Goal: Find specific page/section: Find specific page/section

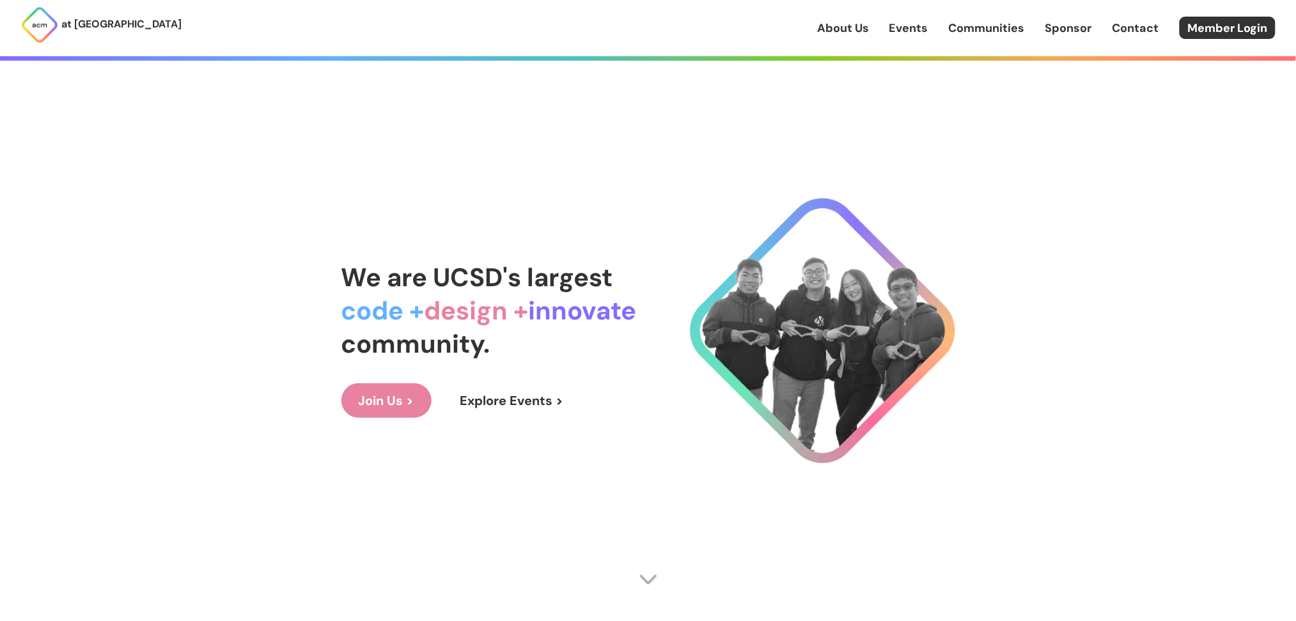
drag, startPoint x: 850, startPoint y: 29, endPoint x: 872, endPoint y: 47, distance: 27.8
click at [850, 29] on link "About Us" at bounding box center [843, 28] width 52 height 17
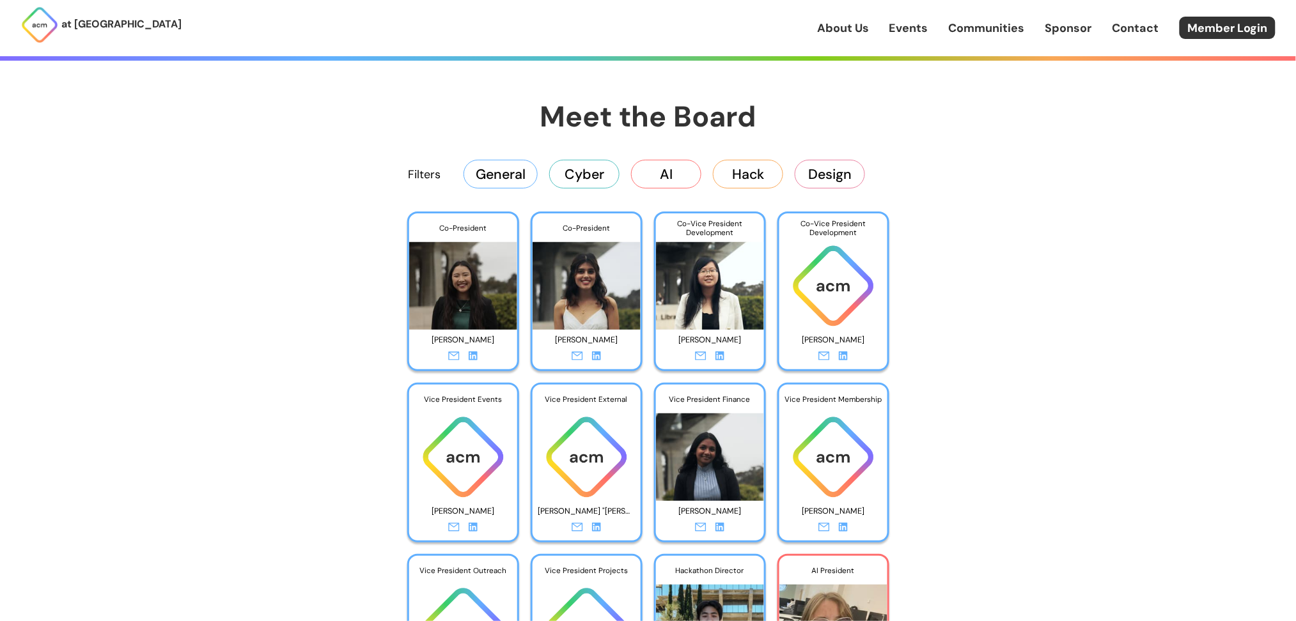
scroll to position [2046, 0]
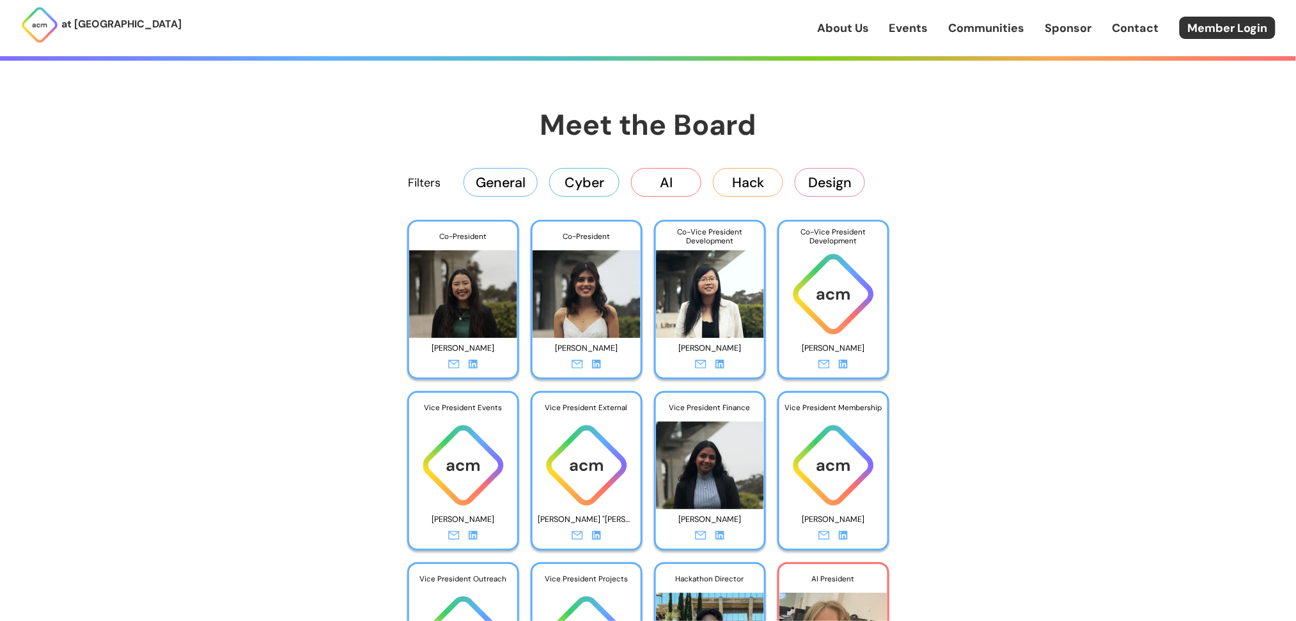
click at [661, 183] on button "AI" at bounding box center [666, 182] width 70 height 28
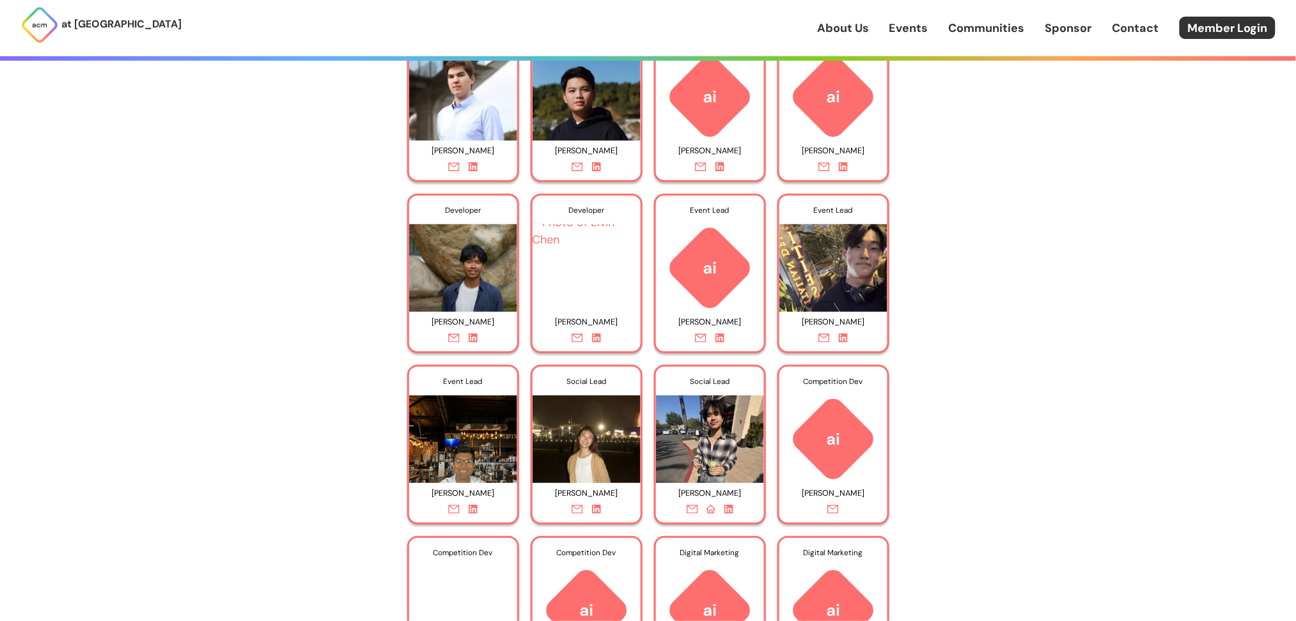
scroll to position [2472, 0]
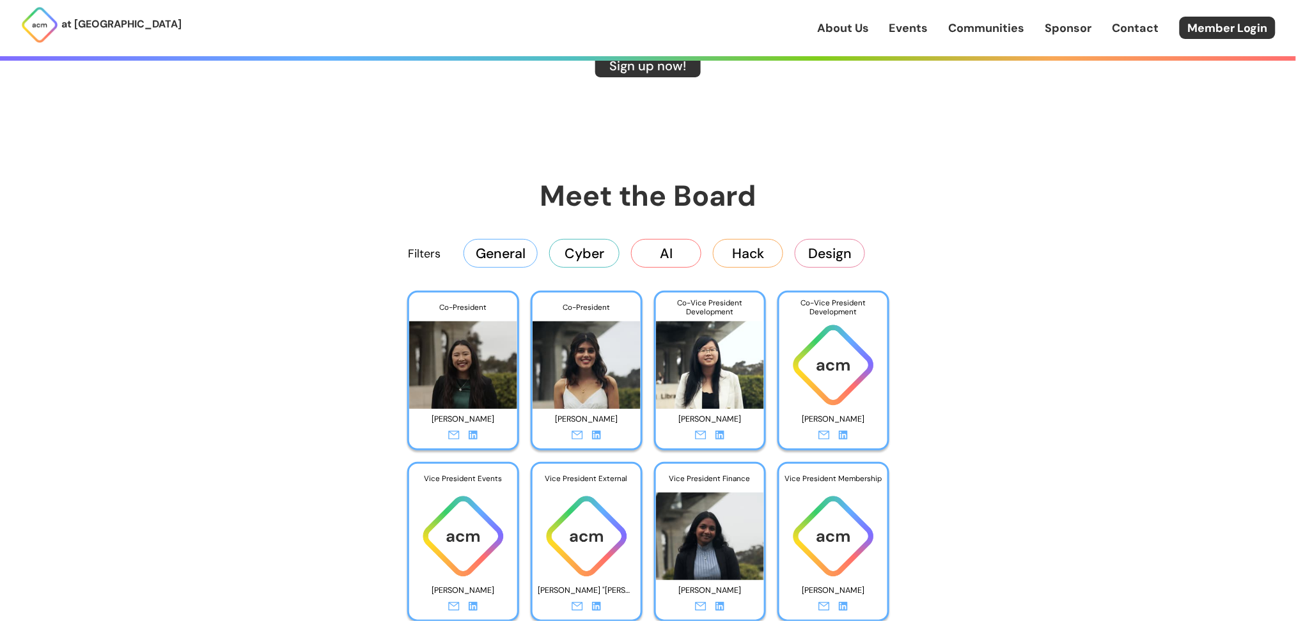
scroll to position [1875, 0]
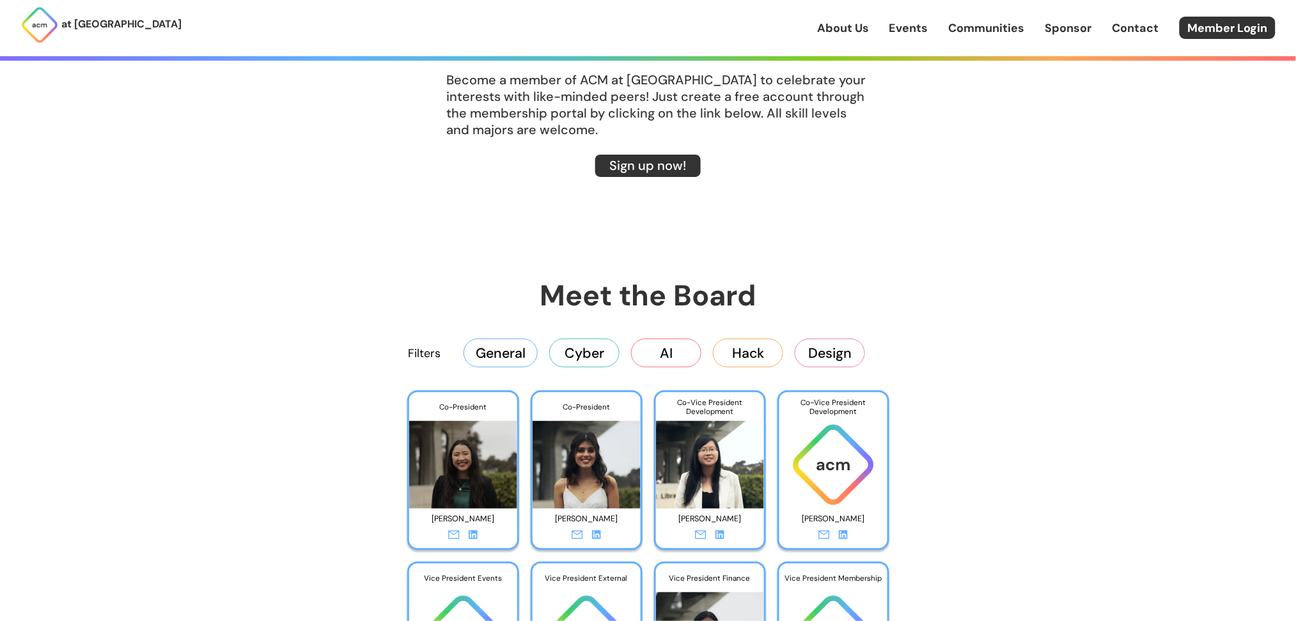
click at [659, 349] on button "AI" at bounding box center [666, 353] width 70 height 28
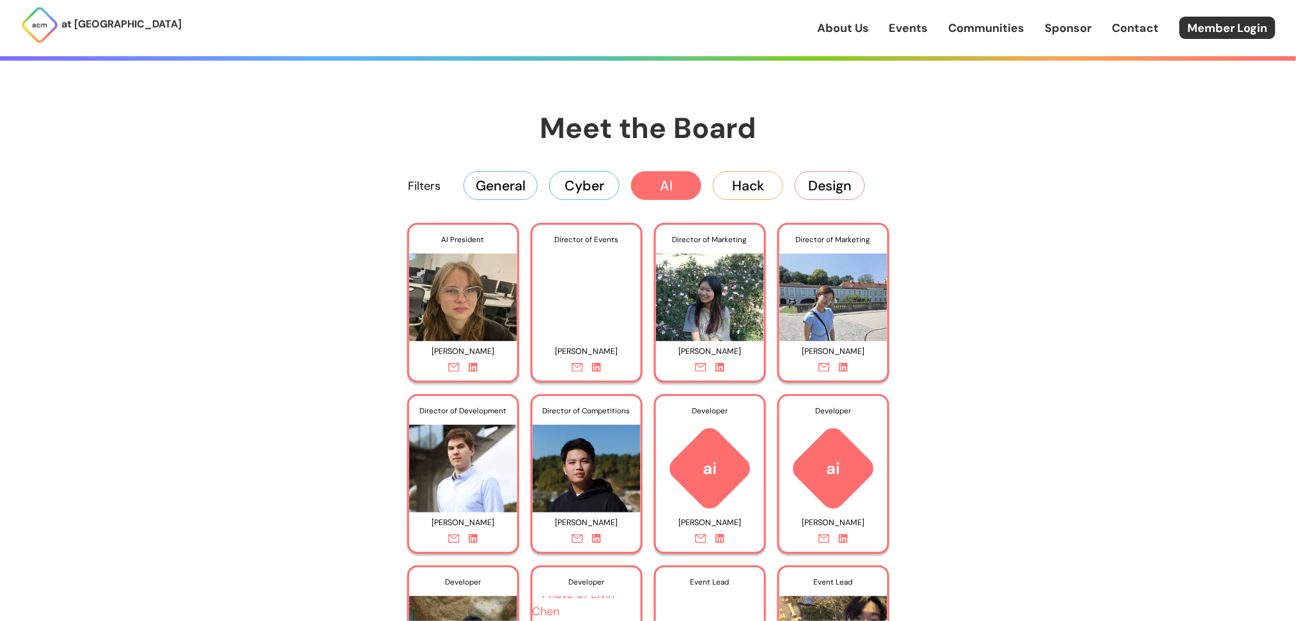
scroll to position [1960, 0]
